Goal: Unclear: Browse casually

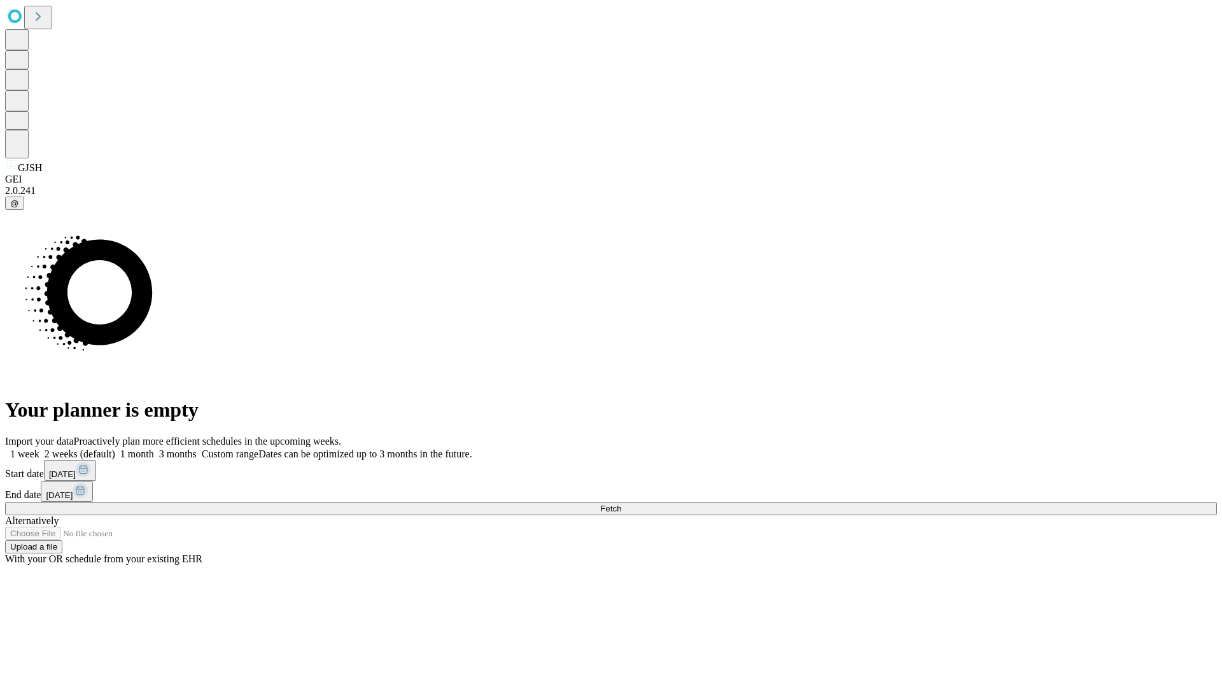
click at [621, 504] on span "Fetch" at bounding box center [610, 509] width 21 height 10
